Goal: Transaction & Acquisition: Purchase product/service

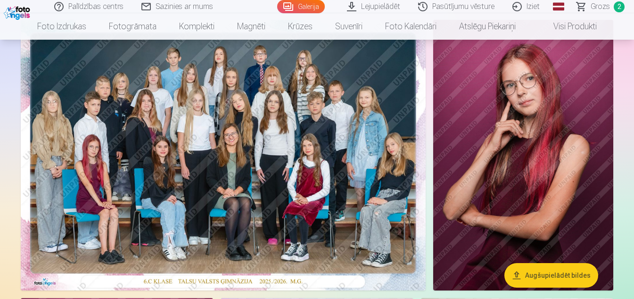
scroll to position [73, 0]
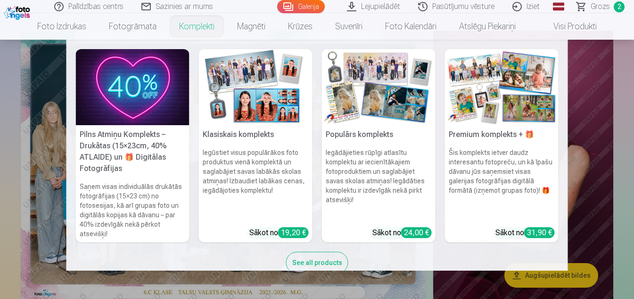
click at [191, 26] on link "Komplekti" at bounding box center [197, 26] width 58 height 26
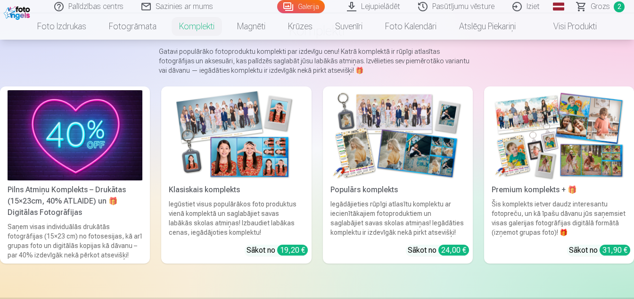
scroll to position [69, 0]
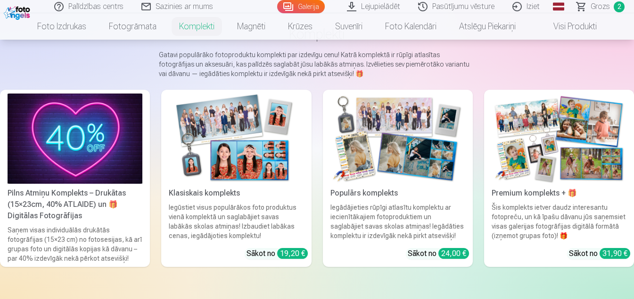
click at [599, 11] on span "Grozs" at bounding box center [600, 6] width 19 height 11
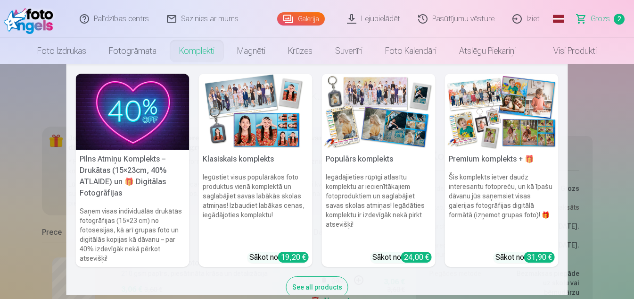
click at [262, 128] on img at bounding box center [256, 112] width 114 height 76
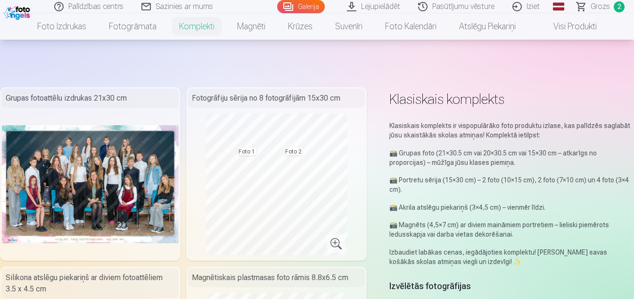
scroll to position [67, 0]
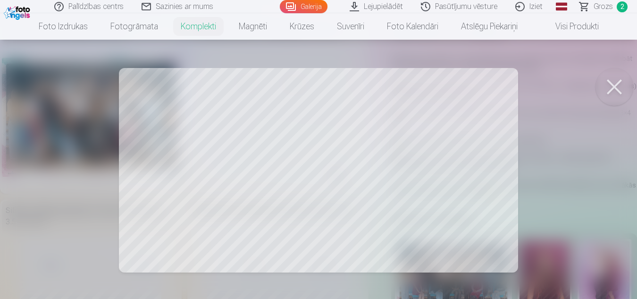
drag, startPoint x: 353, startPoint y: 90, endPoint x: 390, endPoint y: 108, distance: 40.7
click at [390, 108] on div at bounding box center [318, 149] width 637 height 299
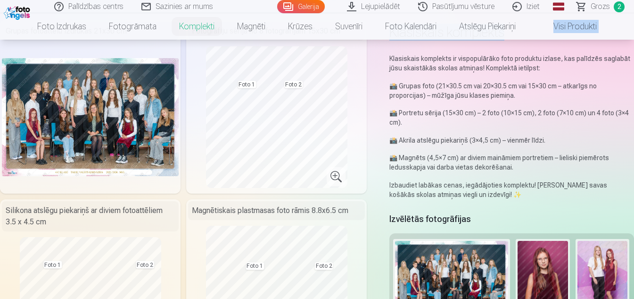
drag, startPoint x: 634, startPoint y: 17, endPoint x: 635, endPoint y: 35, distance: 17.9
click at [634, 35] on html "Palīdzības centrs Sazinies ar mums Galerija Lejupielādēt Pasūtījumu vēsture Izi…" at bounding box center [317, 82] width 634 height 299
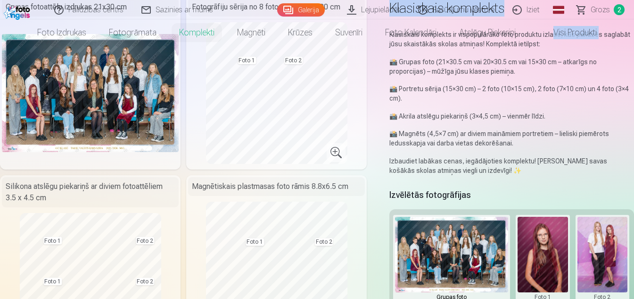
scroll to position [0, 0]
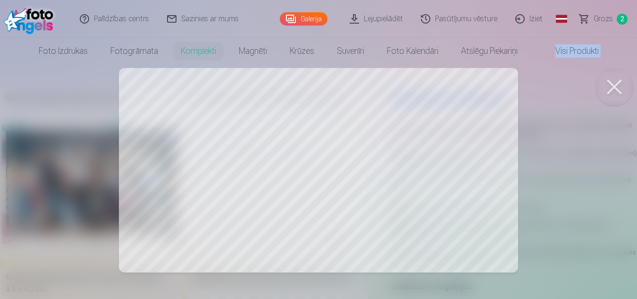
click at [617, 87] on button at bounding box center [614, 87] width 38 height 38
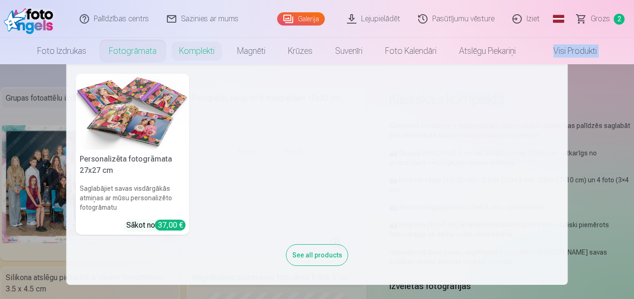
click at [135, 52] on link "Fotogrāmata" at bounding box center [133, 51] width 70 height 26
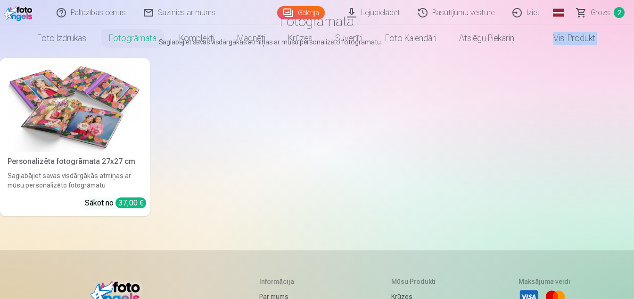
scroll to position [8, 0]
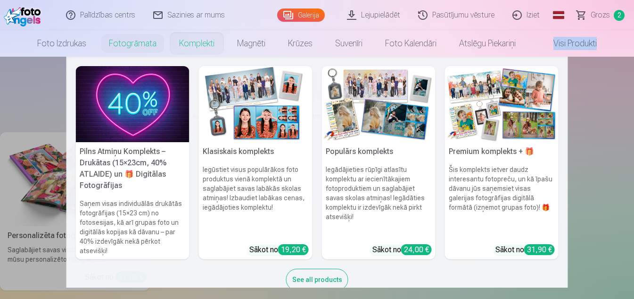
click at [200, 46] on link "Komplekti" at bounding box center [197, 43] width 58 height 26
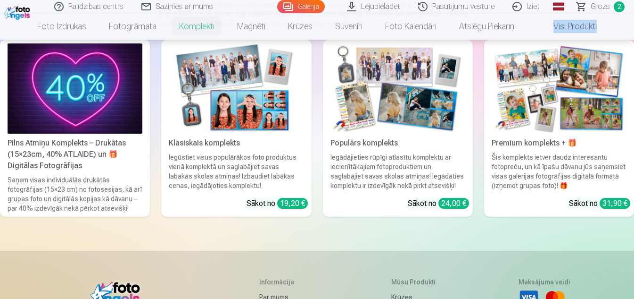
scroll to position [119, 0]
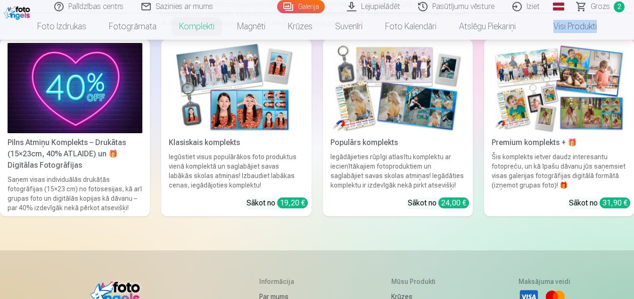
click at [260, 132] on img at bounding box center [236, 88] width 135 height 90
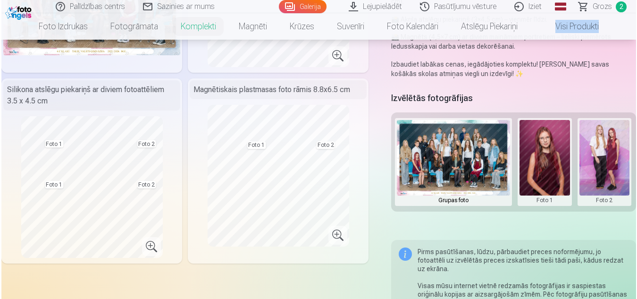
scroll to position [208, 0]
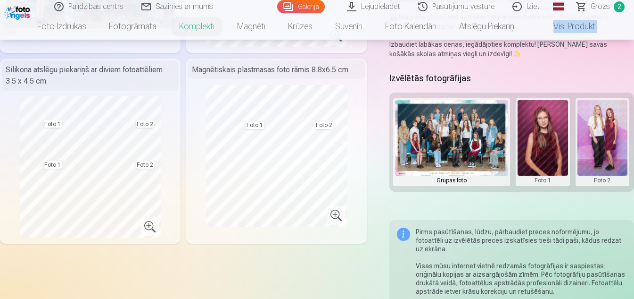
click at [599, 150] on button at bounding box center [603, 142] width 50 height 84
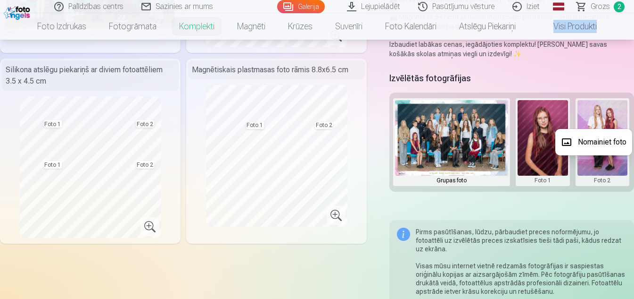
click at [599, 150] on button "Nomainiet foto" at bounding box center [594, 142] width 77 height 26
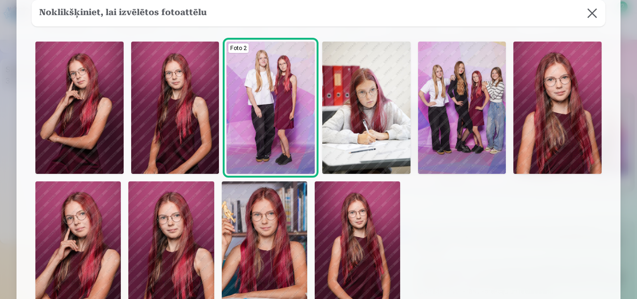
scroll to position [57, 0]
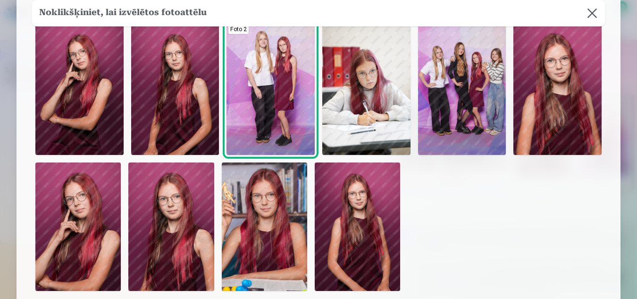
click at [589, 114] on img at bounding box center [557, 89] width 88 height 132
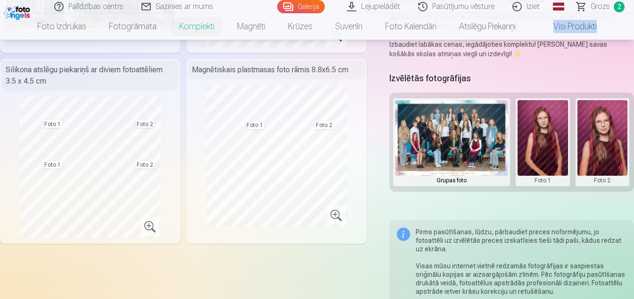
click at [554, 147] on button at bounding box center [543, 142] width 50 height 84
click at [552, 135] on button "Nomainiet foto" at bounding box center [542, 142] width 77 height 26
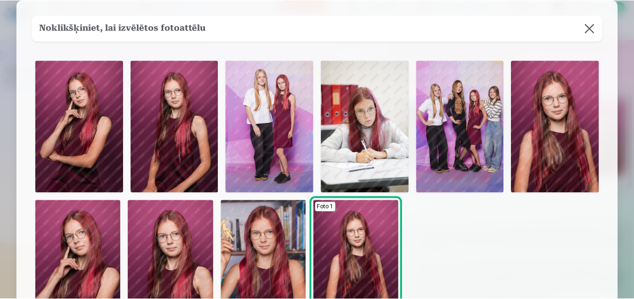
scroll to position [38, 0]
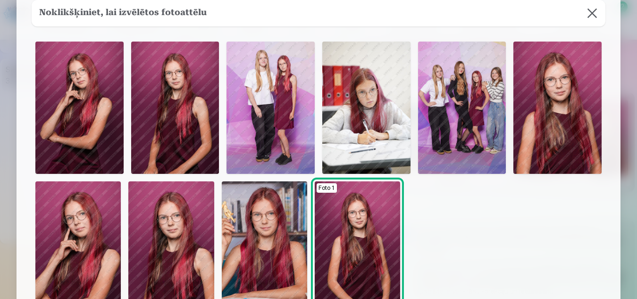
click at [81, 258] on img at bounding box center [77, 245] width 85 height 128
